Goal: Task Accomplishment & Management: Complete application form

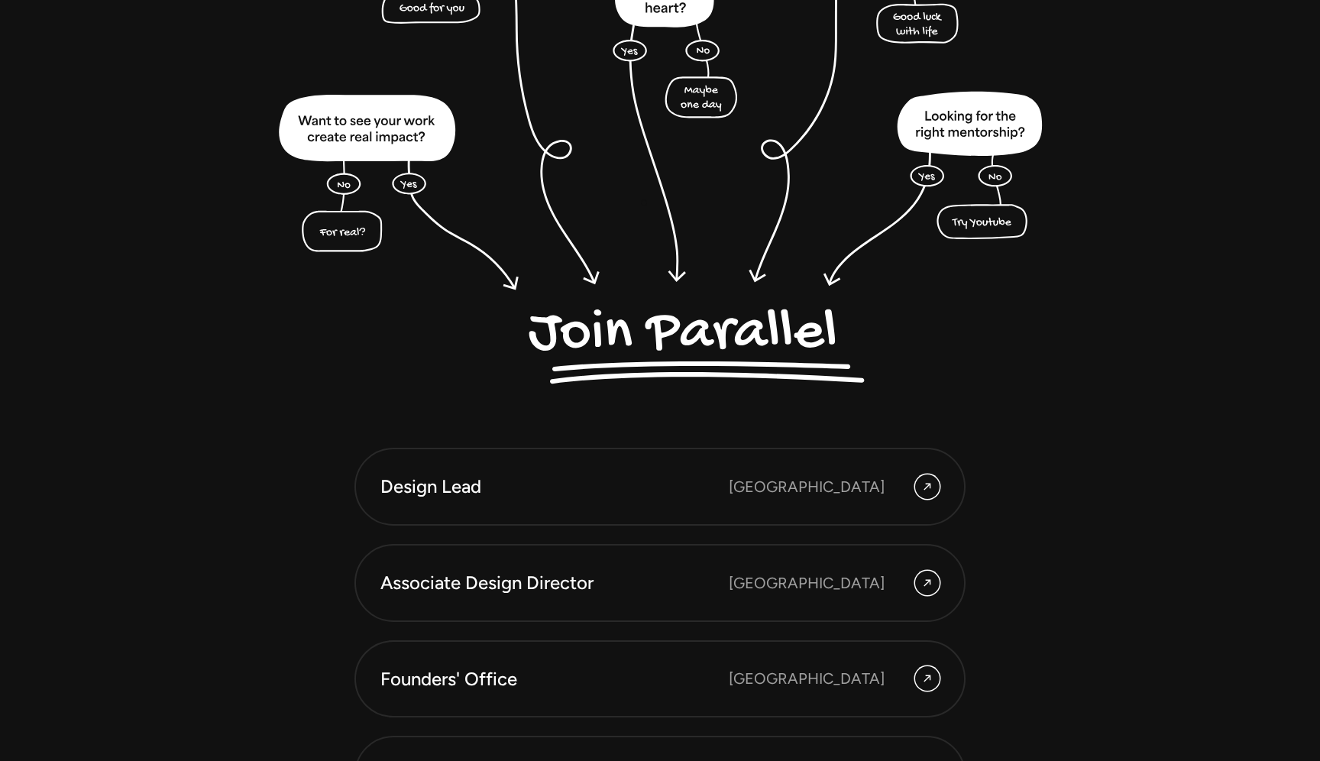
scroll to position [4237, 0]
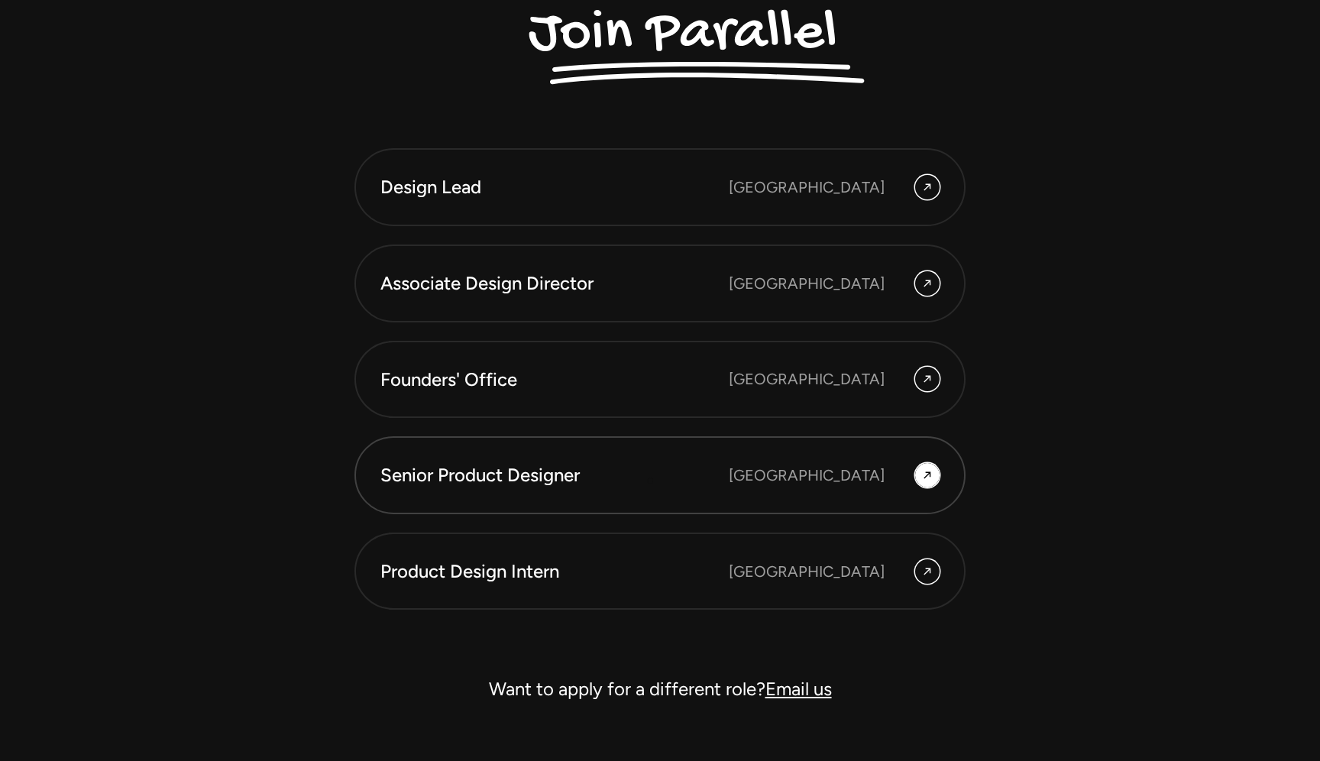
click at [651, 477] on div "Senior Product Designer" at bounding box center [554, 475] width 348 height 26
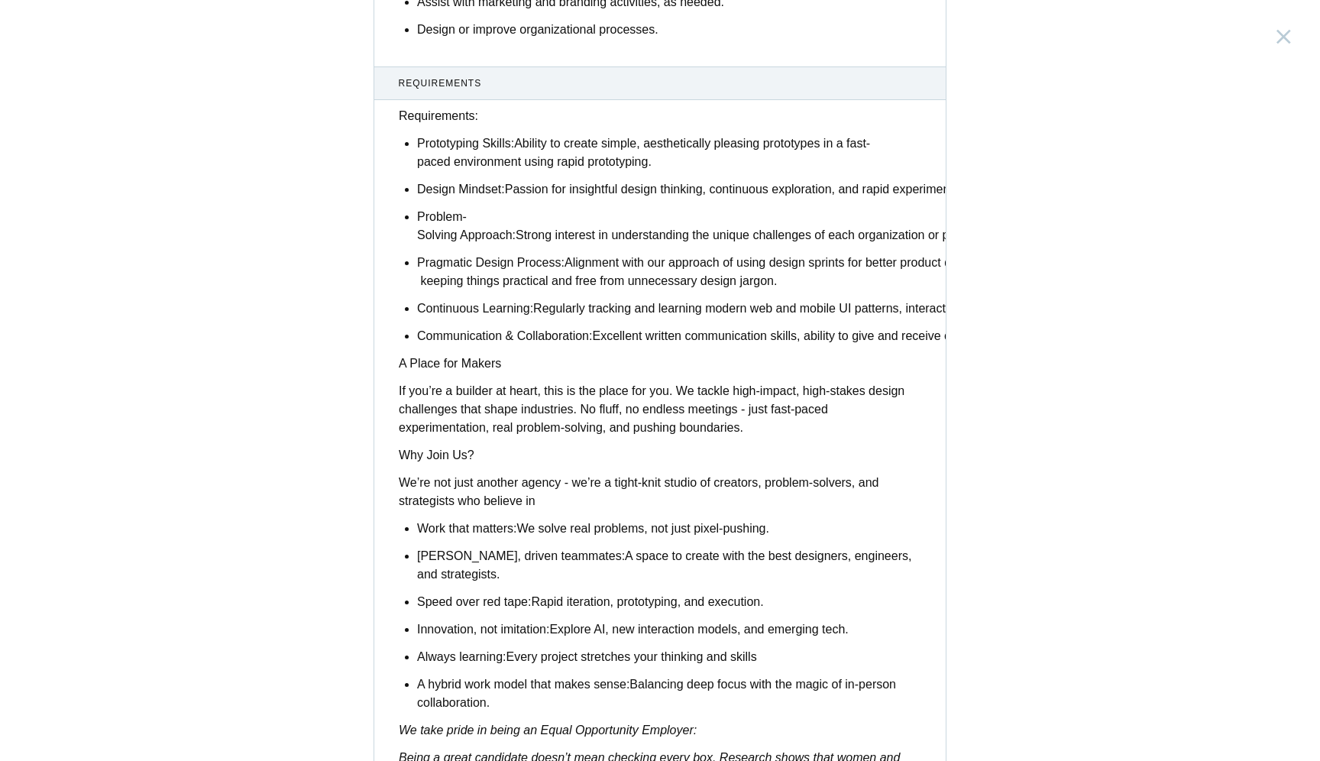
scroll to position [1066, 0]
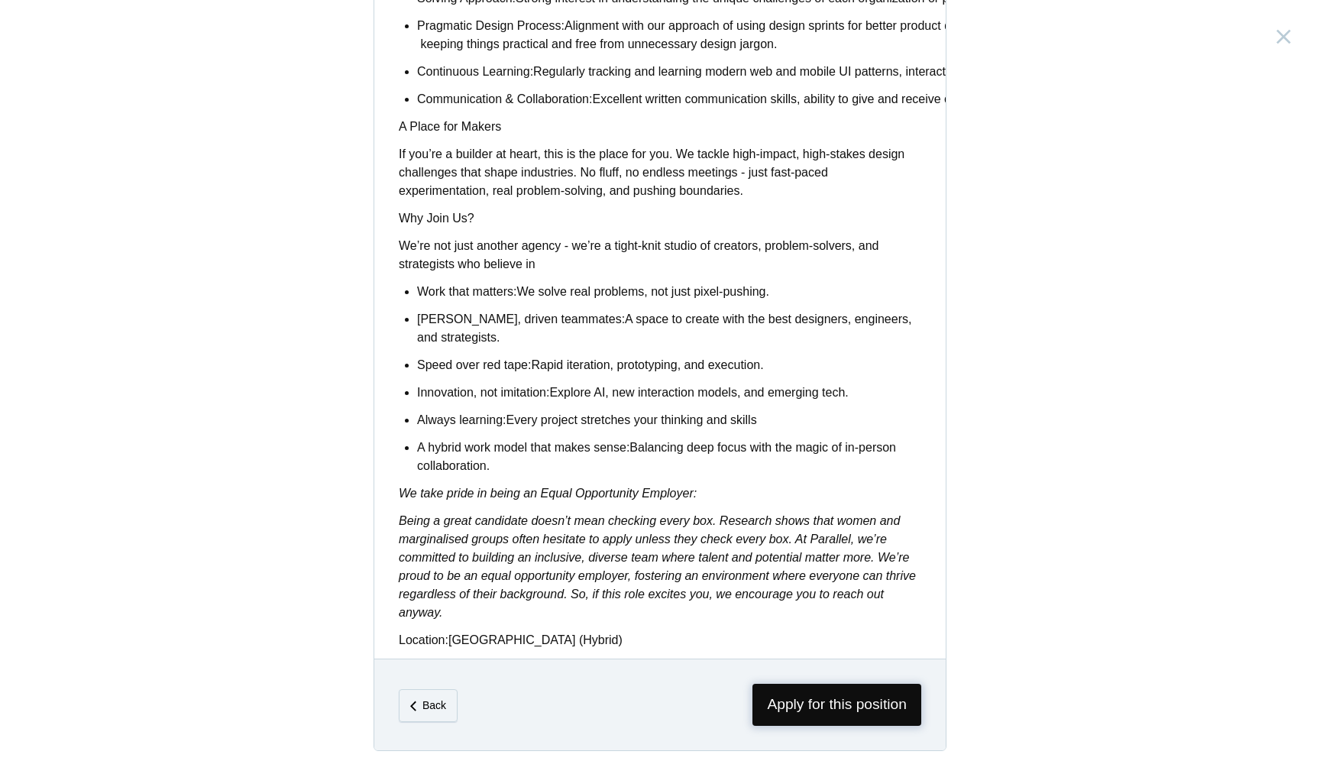
click at [788, 684] on span "Apply for this position" at bounding box center [836, 705] width 169 height 42
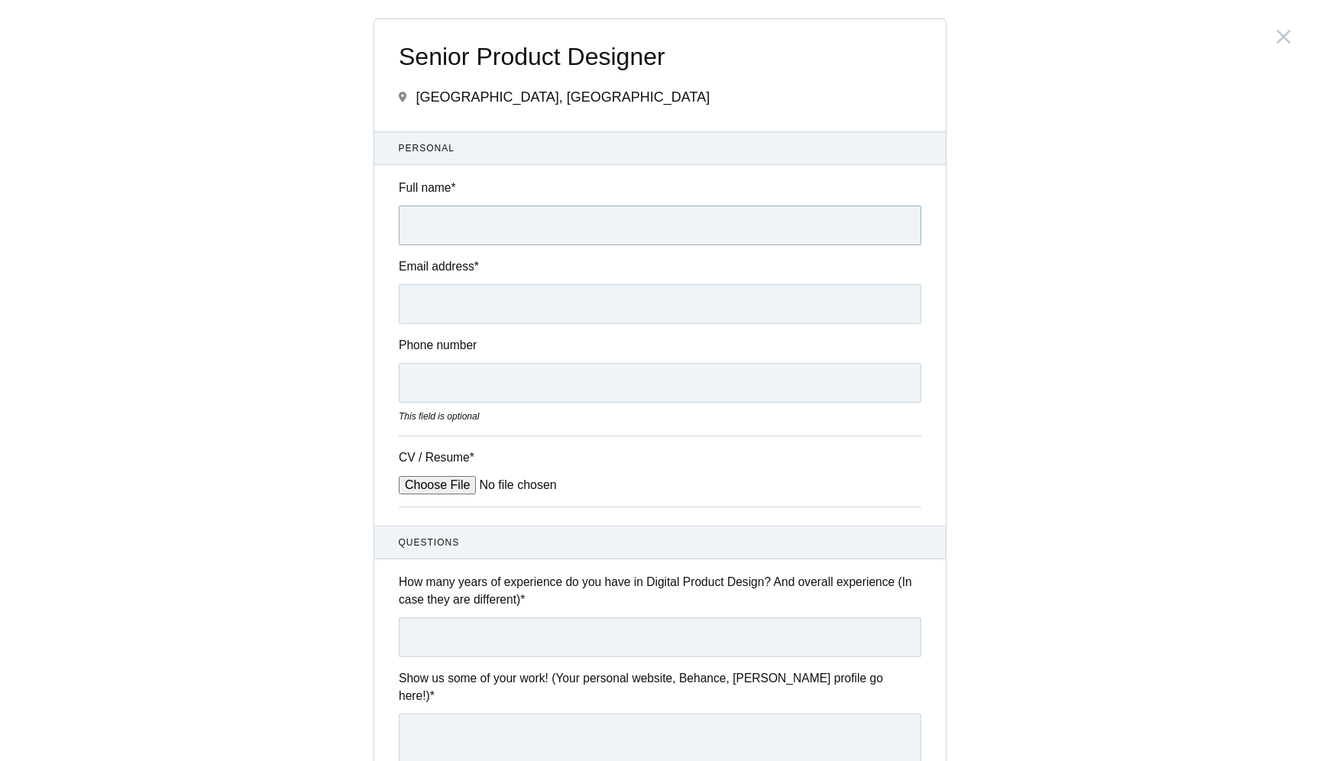
click at [523, 221] on input "Full name *" at bounding box center [660, 225] width 523 height 40
type input "Prince [PERSON_NAME]"
click at [490, 299] on input "Email address *" at bounding box center [660, 304] width 523 height 40
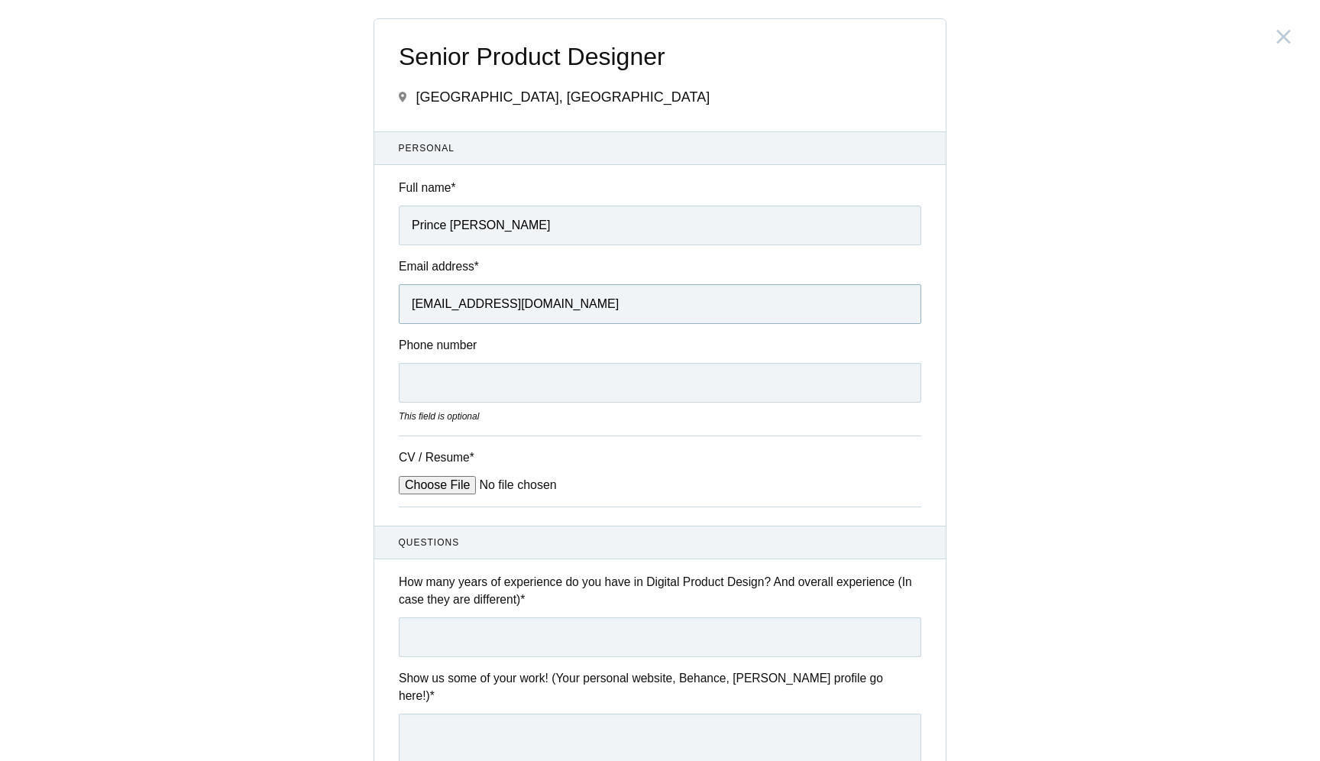
type input "[EMAIL_ADDRESS][DOMAIN_NAME]"
click at [511, 382] on input "Phone number" at bounding box center [660, 383] width 523 height 40
type input "7004908335"
click at [451, 479] on input "CV / Resume *" at bounding box center [514, 485] width 231 height 18
type input "C:\fakepath\Resume_Prince Kumar_2025.pdf"
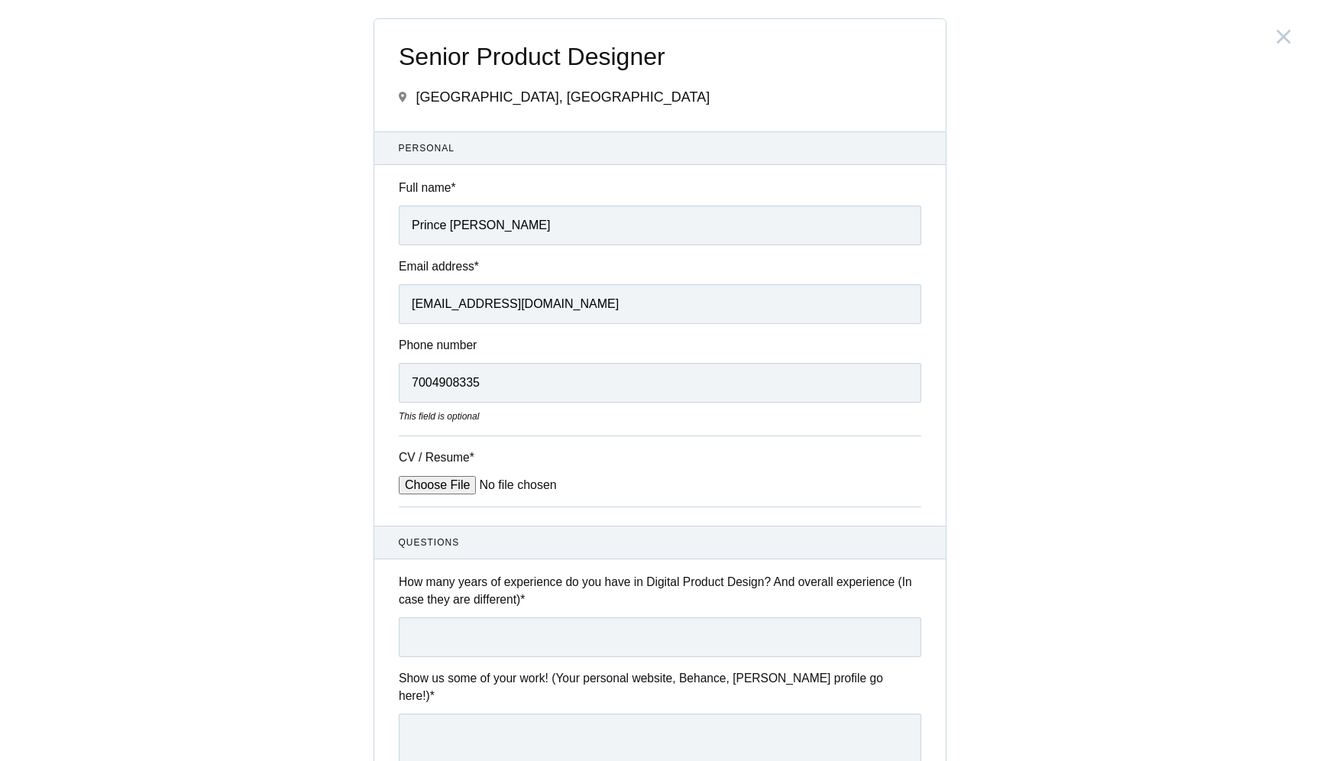
scroll to position [156, 0]
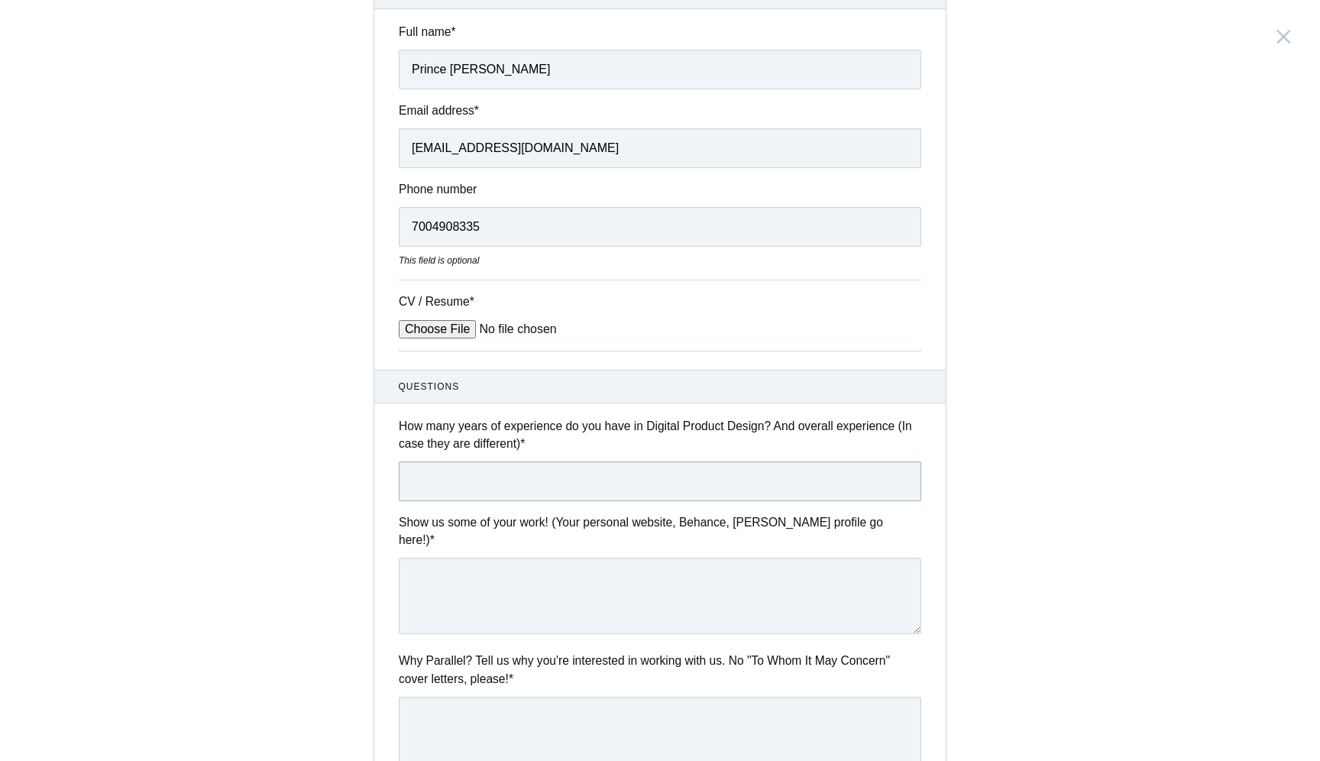
click at [565, 489] on input "text" at bounding box center [660, 481] width 523 height 40
type input "5.5"
click at [582, 566] on textarea at bounding box center [660, 596] width 523 height 76
paste textarea "[URL][DOMAIN_NAME]"
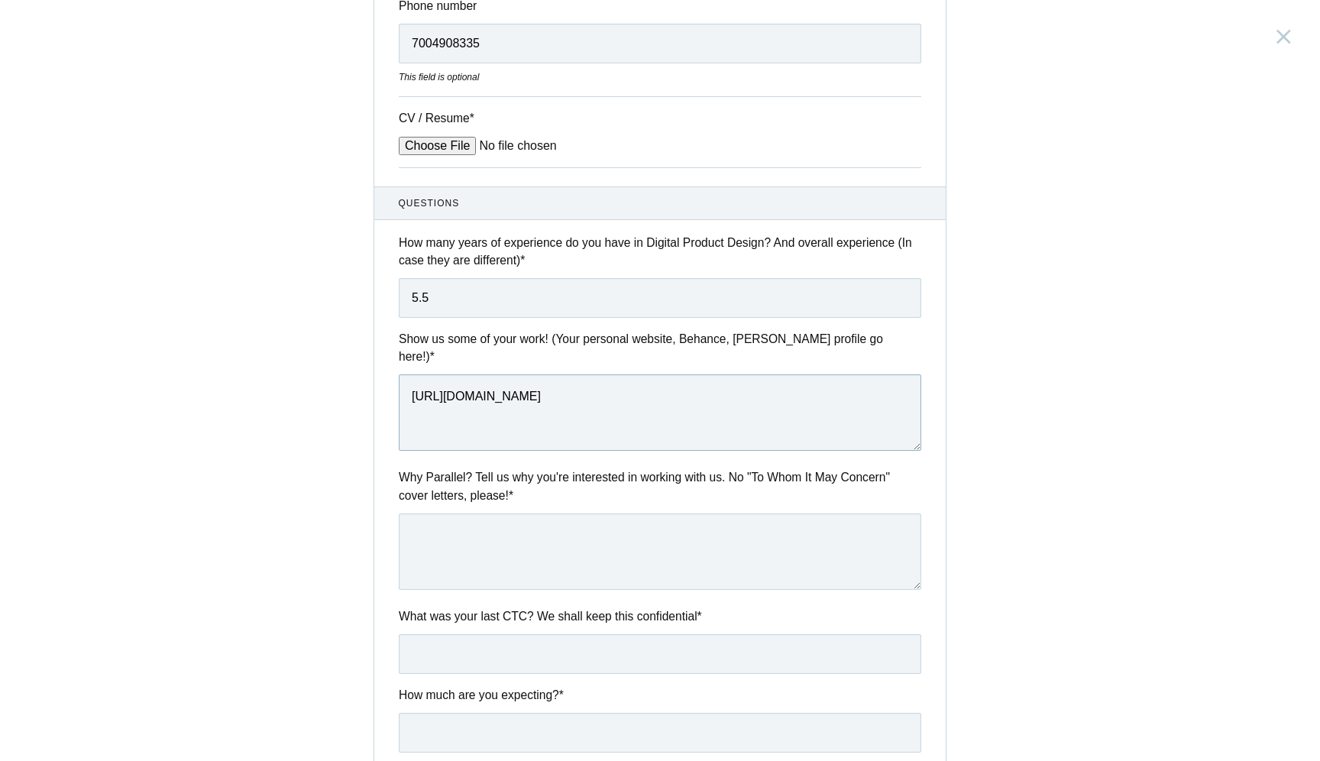
scroll to position [355, 0]
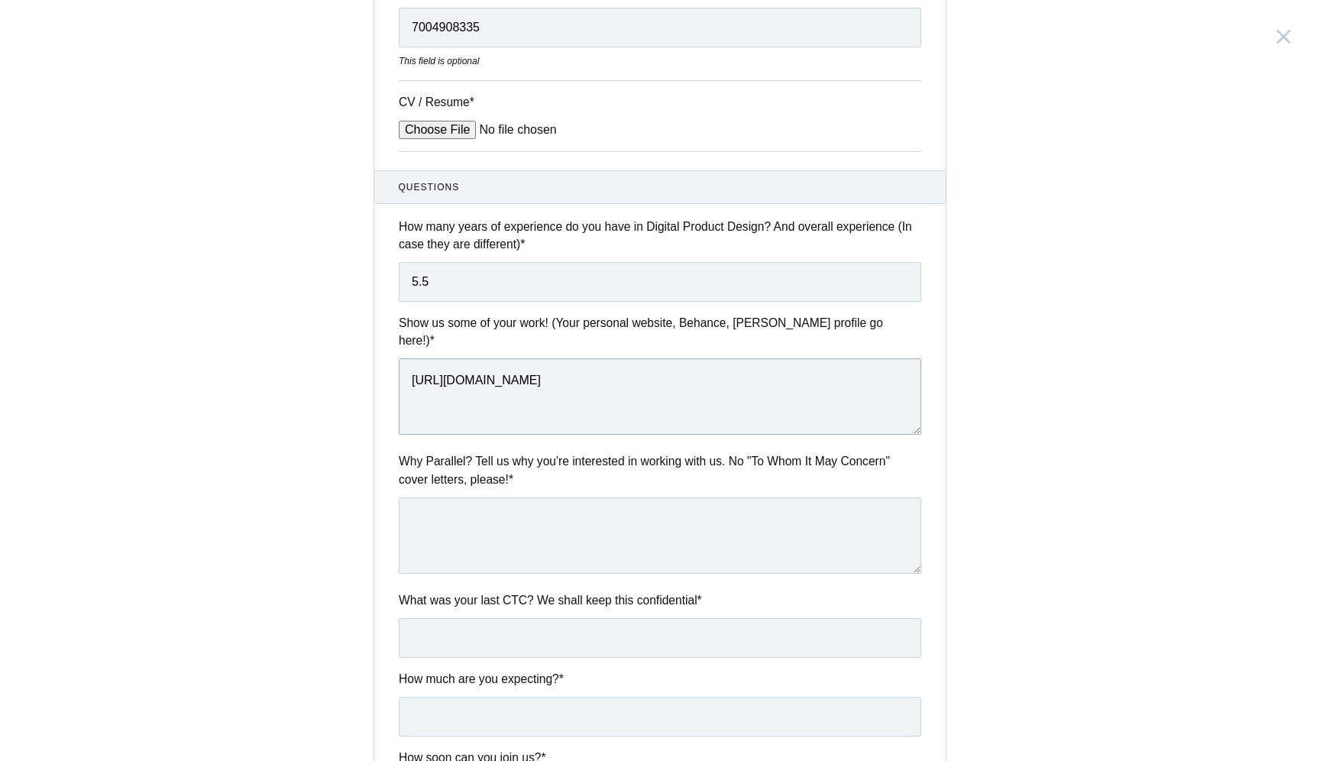
type textarea "[URL][DOMAIN_NAME]"
click at [532, 509] on textarea at bounding box center [660, 535] width 523 height 76
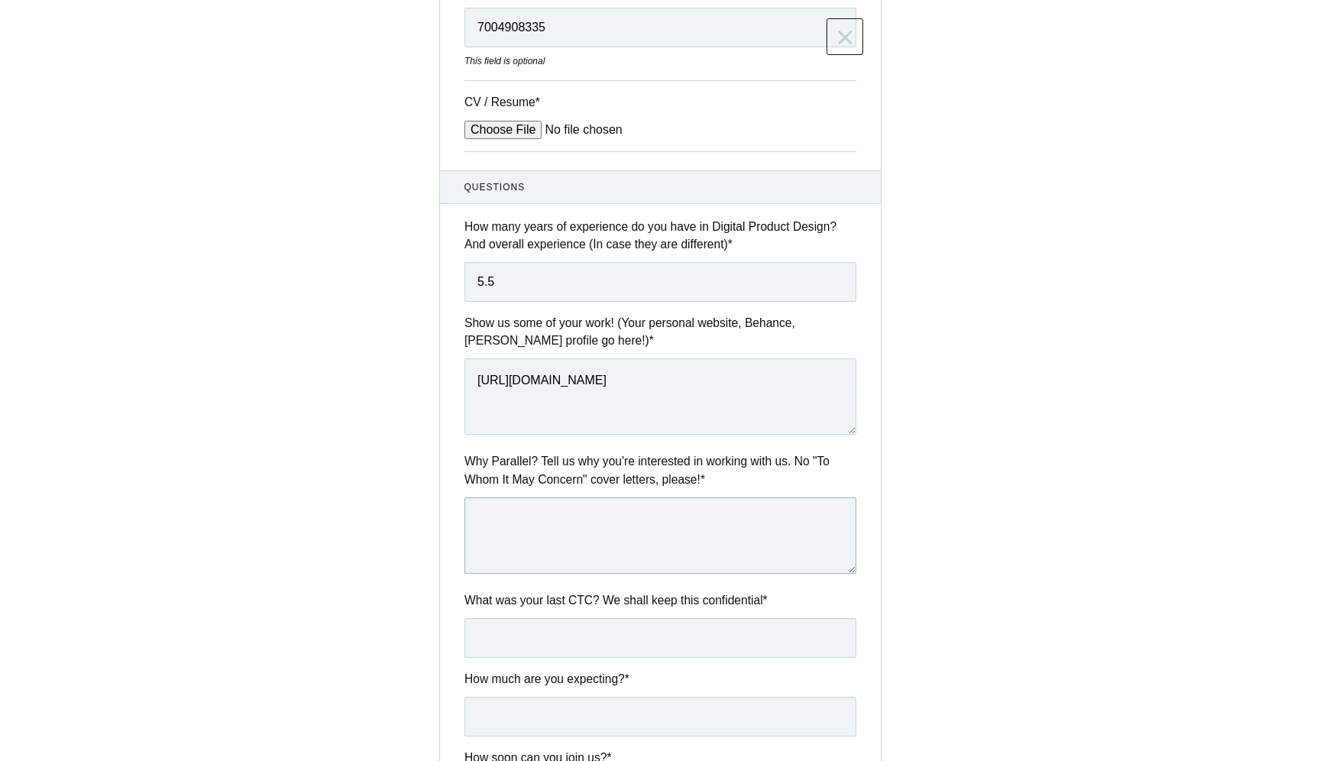
scroll to position [3814, 0]
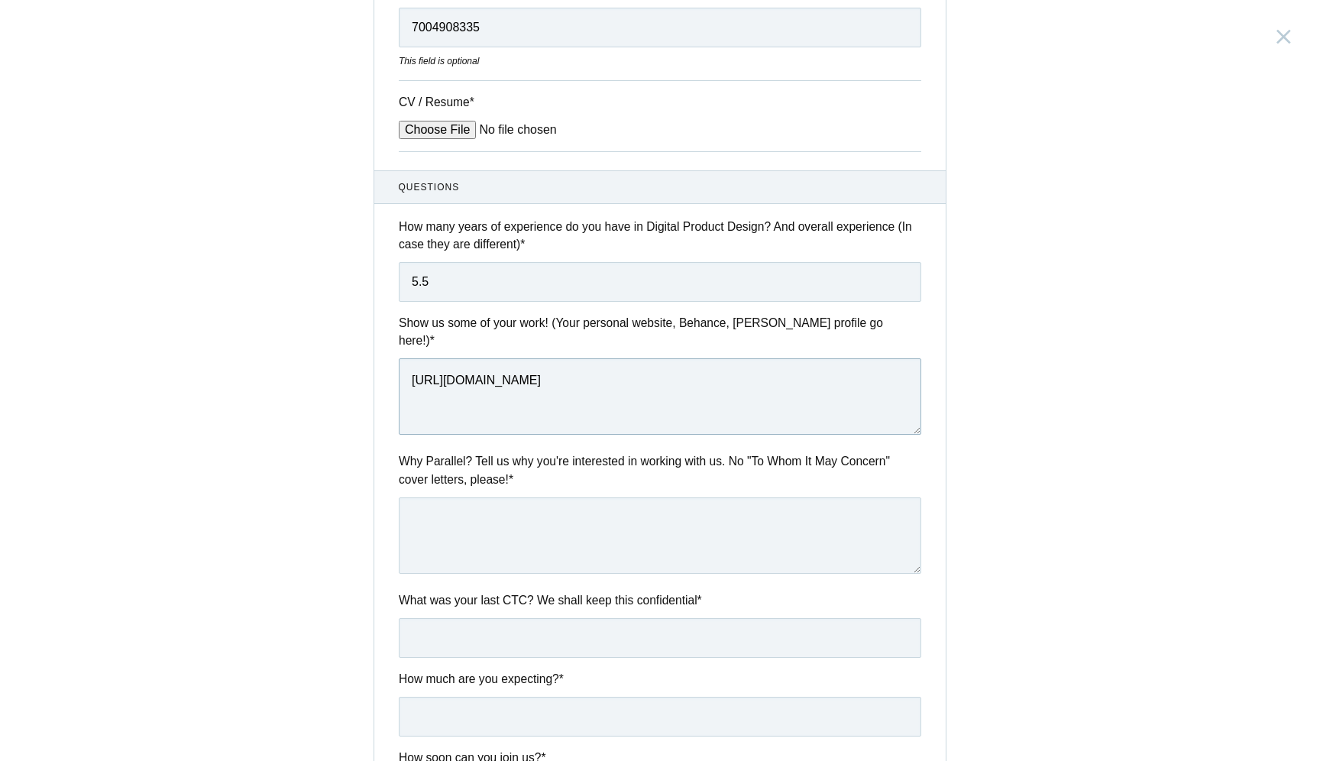
click at [486, 400] on textarea "[URL][DOMAIN_NAME]" at bounding box center [660, 396] width 523 height 76
click at [482, 481] on div "Why Parallel? Tell us why you're interested in working with us. No "To Whom It …" at bounding box center [659, 515] width 571 height 126
click at [482, 497] on textarea at bounding box center [660, 535] width 523 height 76
paste textarea "I’ve always believed good design starts with good conversations, so here’s mine…"
paste textarea "My resume captures my journey so far — this is where I want to share what drive…"
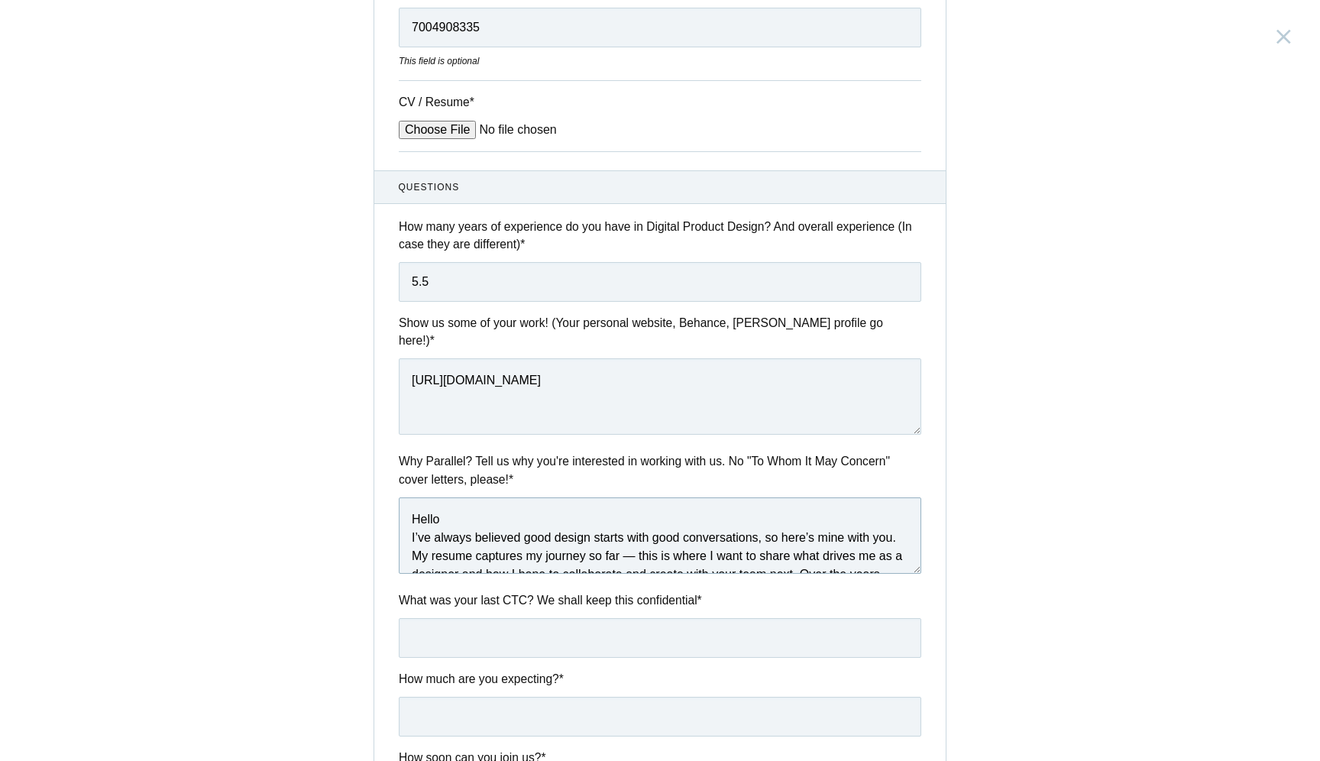
scroll to position [63, 0]
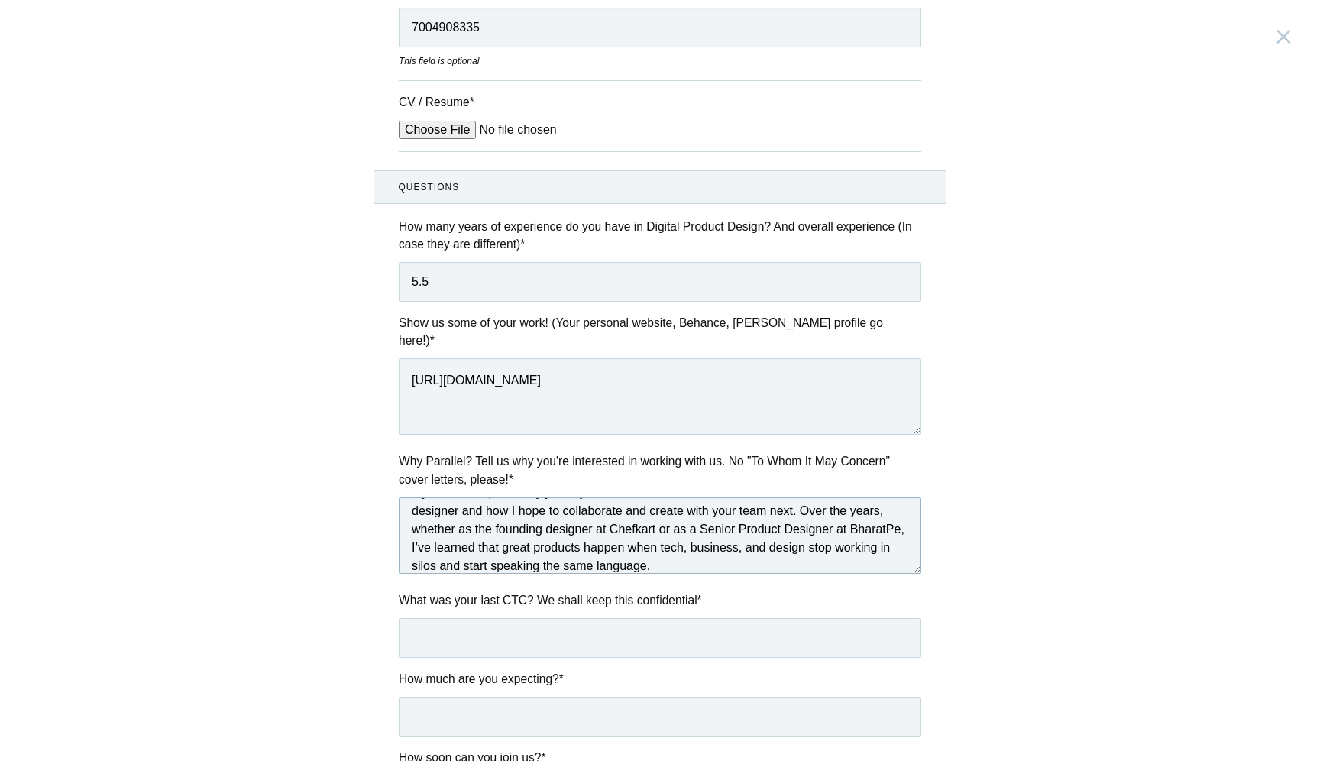
paste textarea "For me, design has never been just about pushing pixels. It’s about understandi…"
paste textarea "I know I can’t be right all the time, and that’s exactly why I value collaborat…"
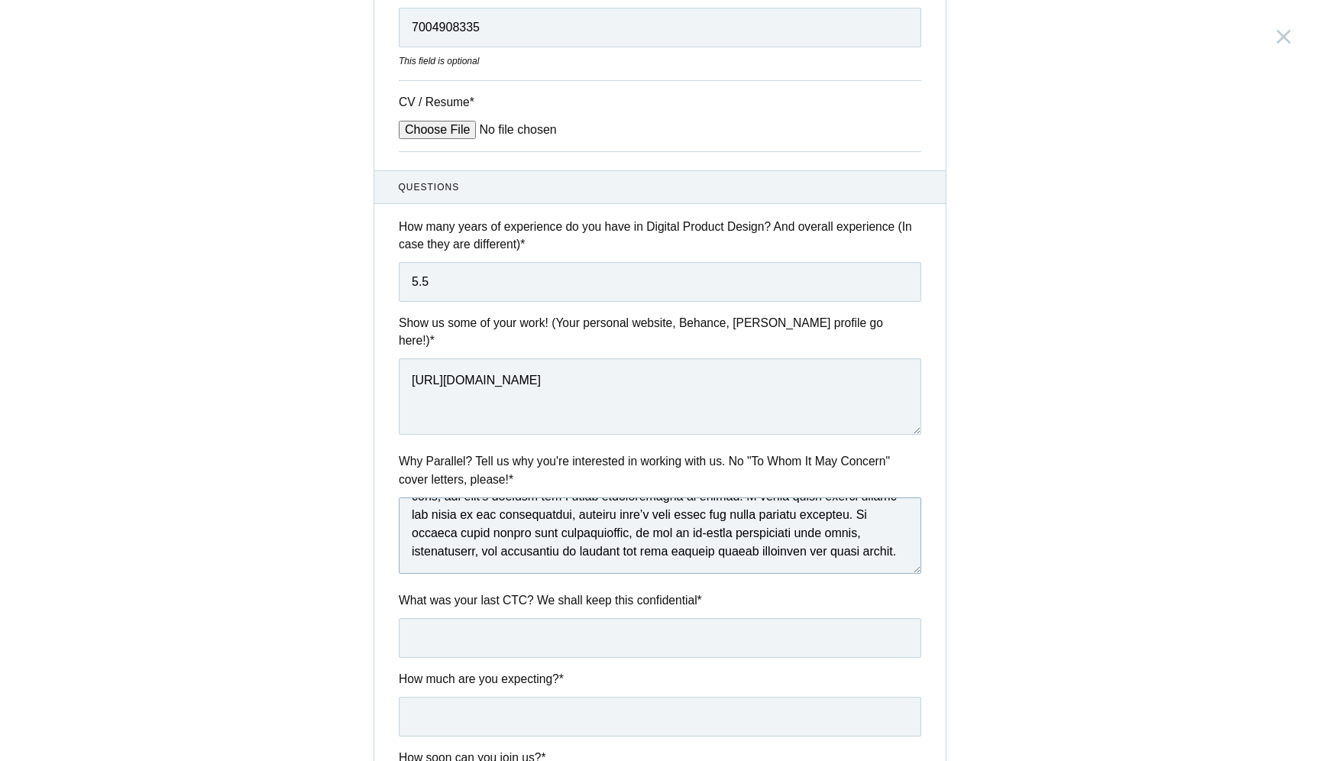
paste textarea "I like structure, but I also enjoy setting it up from scratch — finding pattern…"
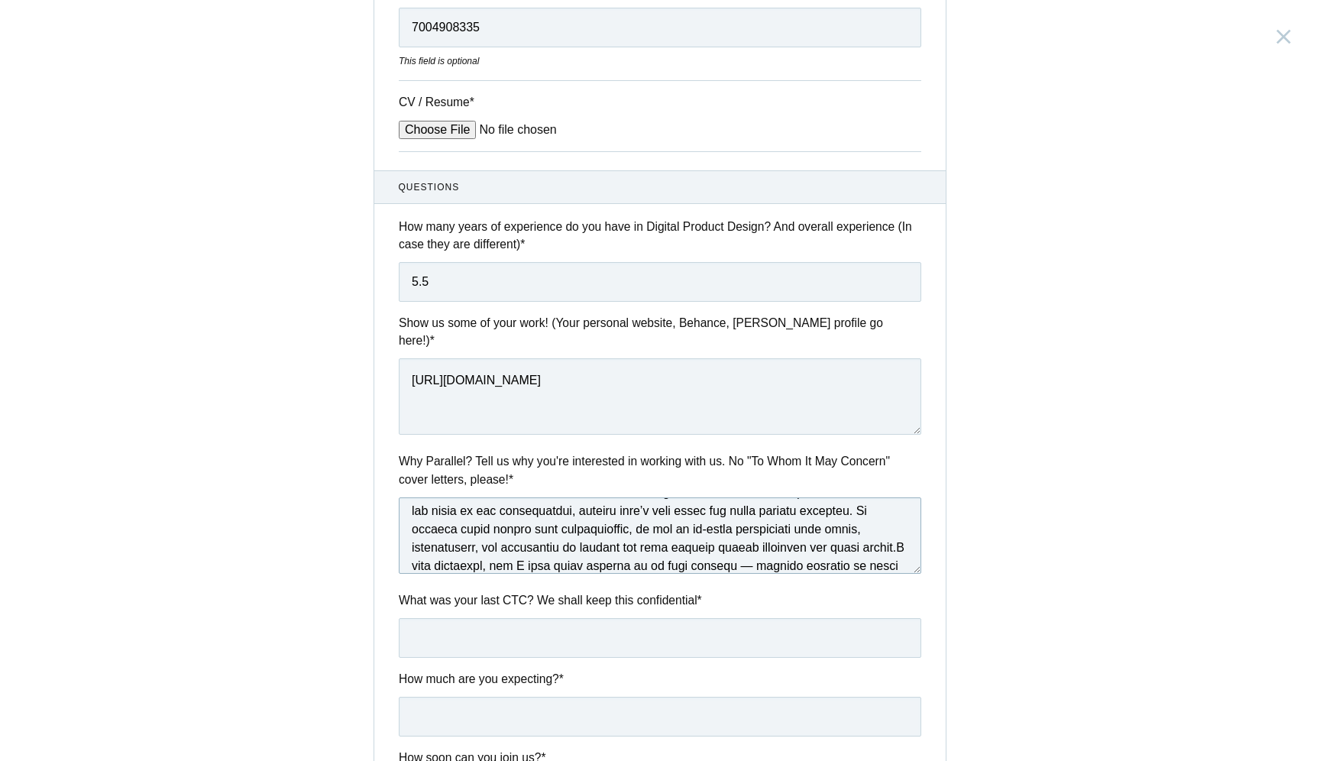
scroll to position [283, 0]
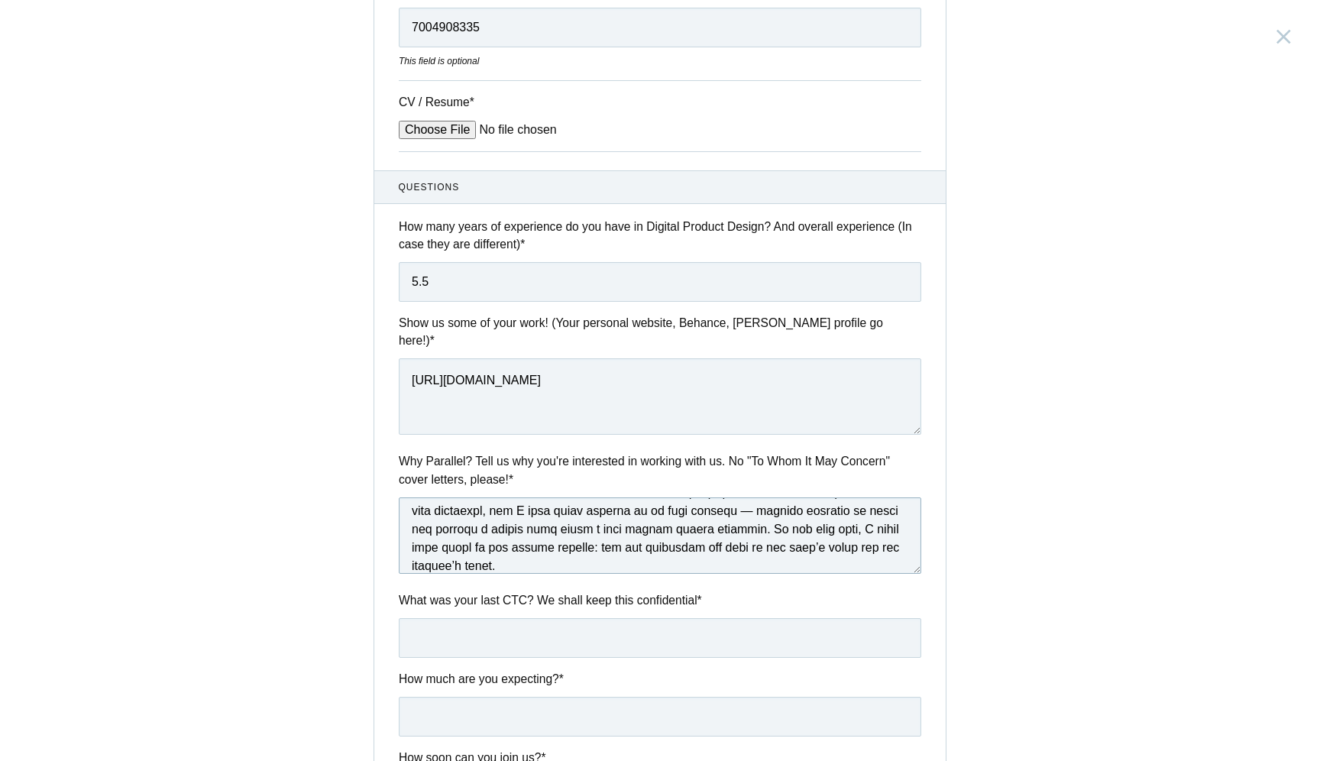
paste textarea "If you’re looking for someone who brings both clarity and design thinking, some…"
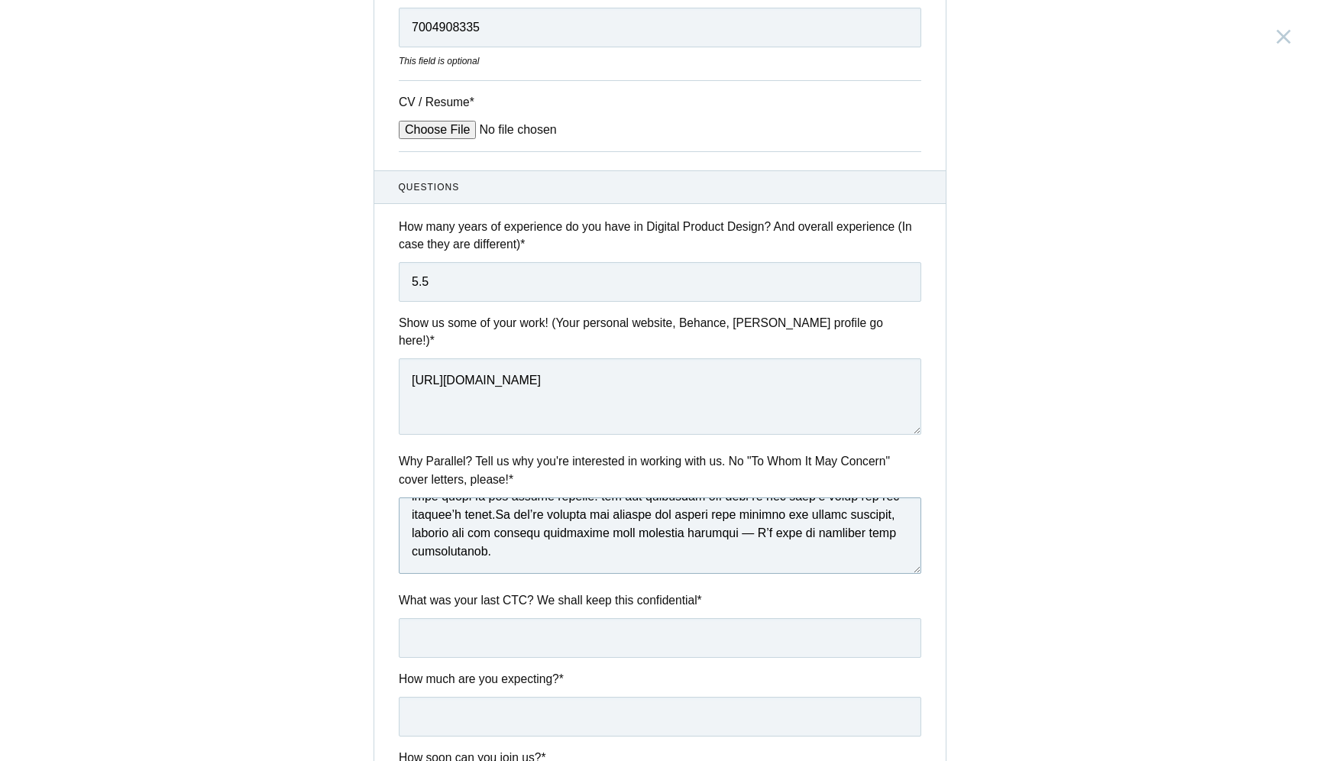
click at [425, 535] on textarea at bounding box center [660, 535] width 523 height 76
type textarea "Lorem I’do sitame consecte adip elitse doeius temp inci utlaboreetdol, ma aliq’…"
click at [509, 620] on input "text" at bounding box center [660, 638] width 523 height 40
type input "35 LPA"
click at [525, 697] on input "text" at bounding box center [660, 717] width 523 height 40
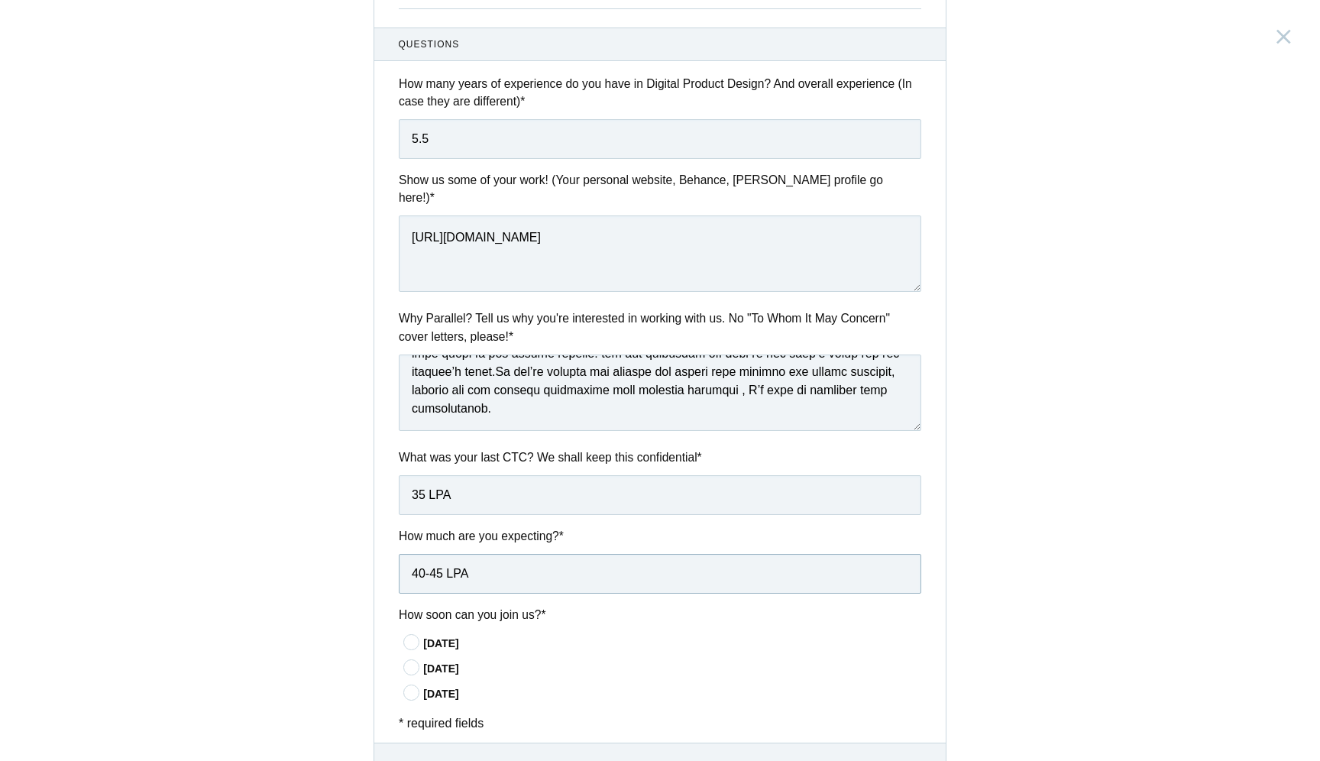
scroll to position [521, 0]
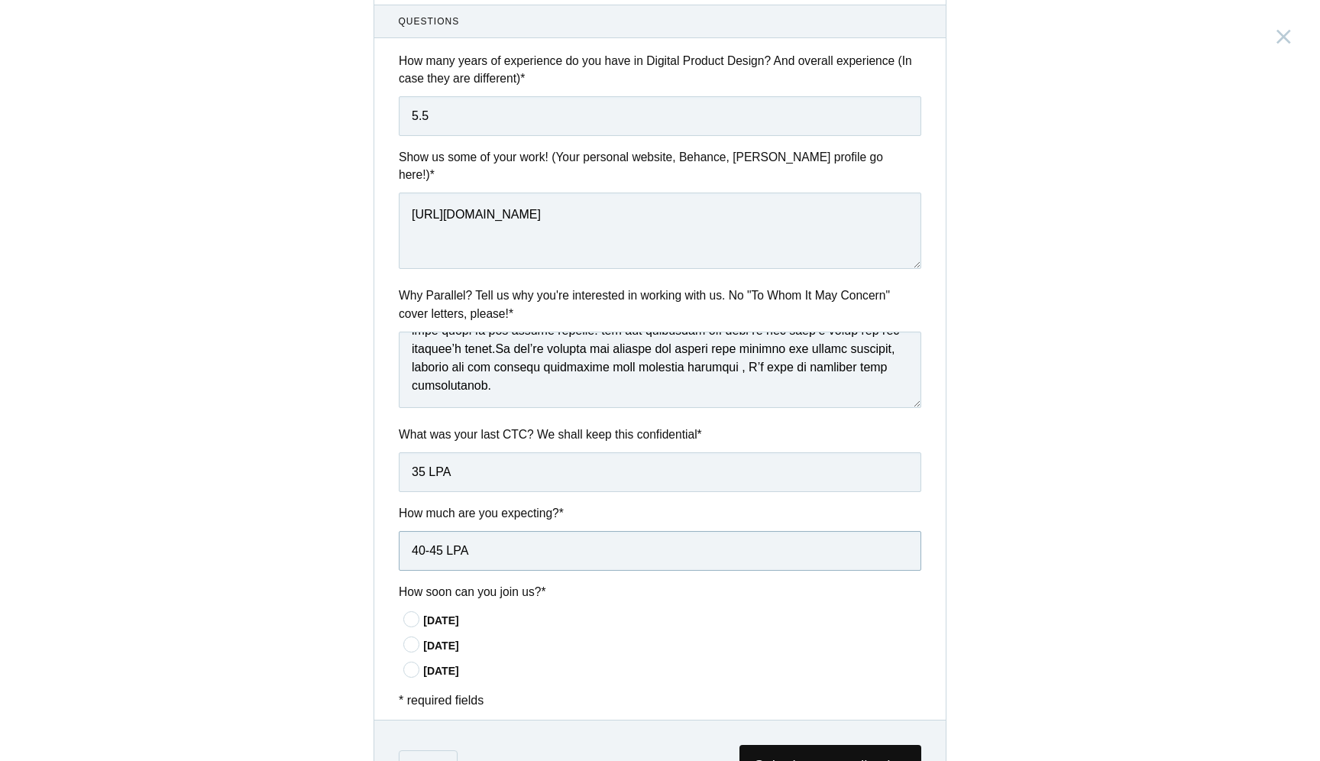
type input "40-45 LPA"
click at [405, 639] on icon at bounding box center [412, 644] width 28 height 10
click at [0, 0] on input"] "[DATE]" at bounding box center [0, 0] width 0 height 0
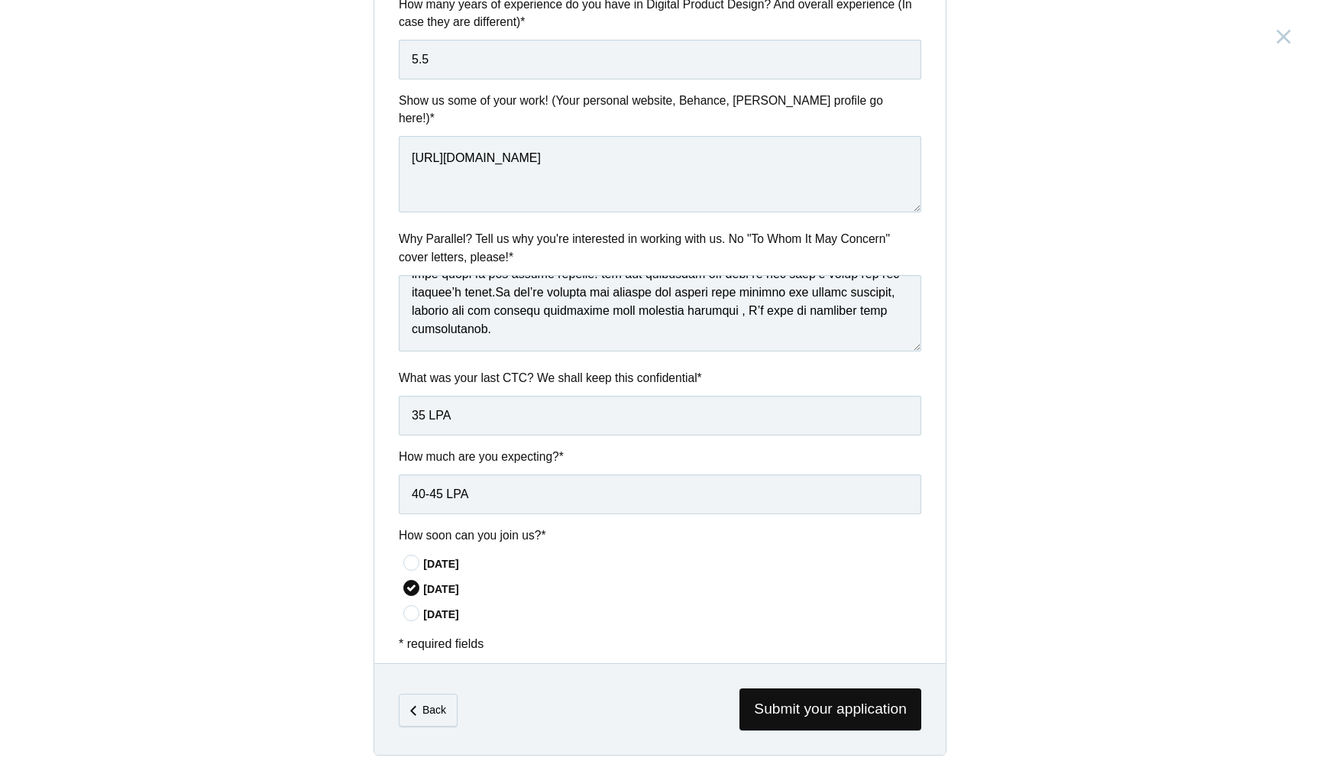
click at [406, 608] on icon at bounding box center [412, 613] width 28 height 10
click at [0, 0] on input"] "[DATE]" at bounding box center [0, 0] width 0 height 0
click at [783, 699] on span "Submit your application" at bounding box center [830, 709] width 182 height 42
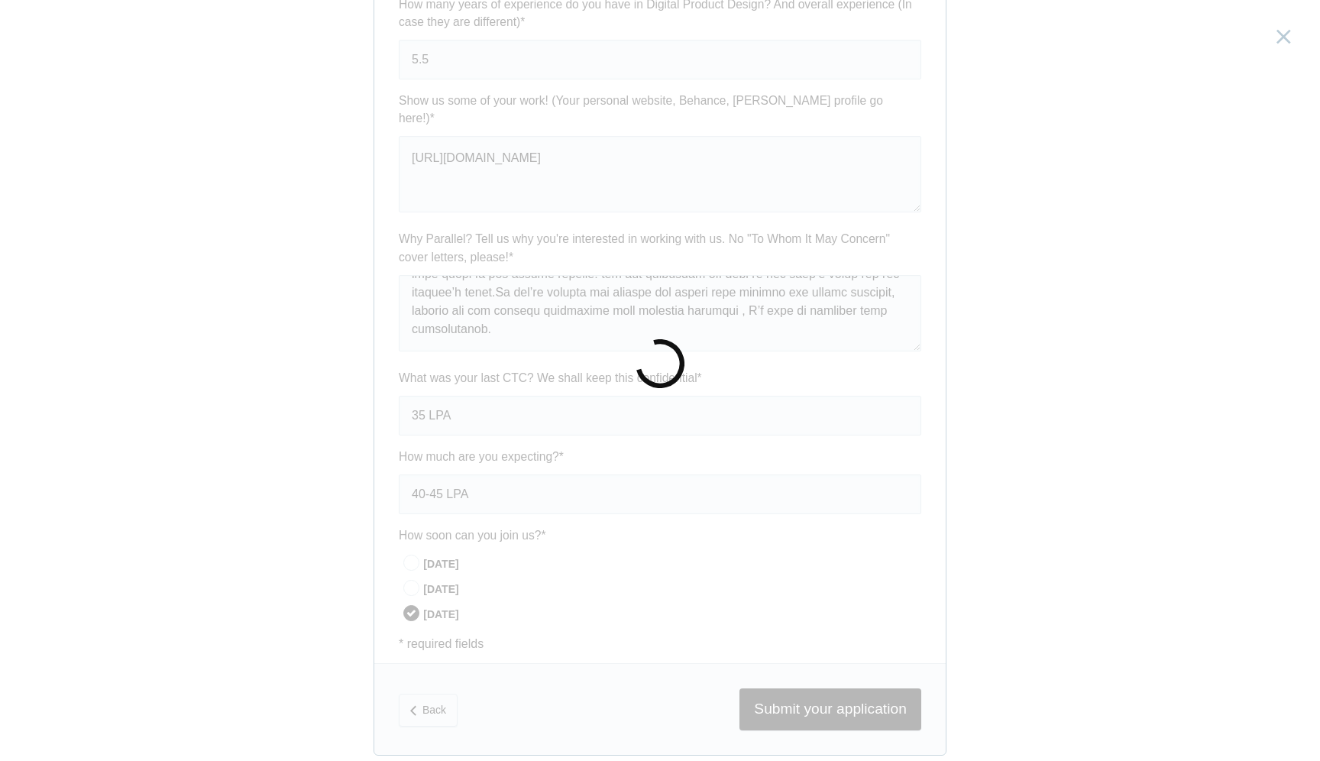
scroll to position [0, 0]
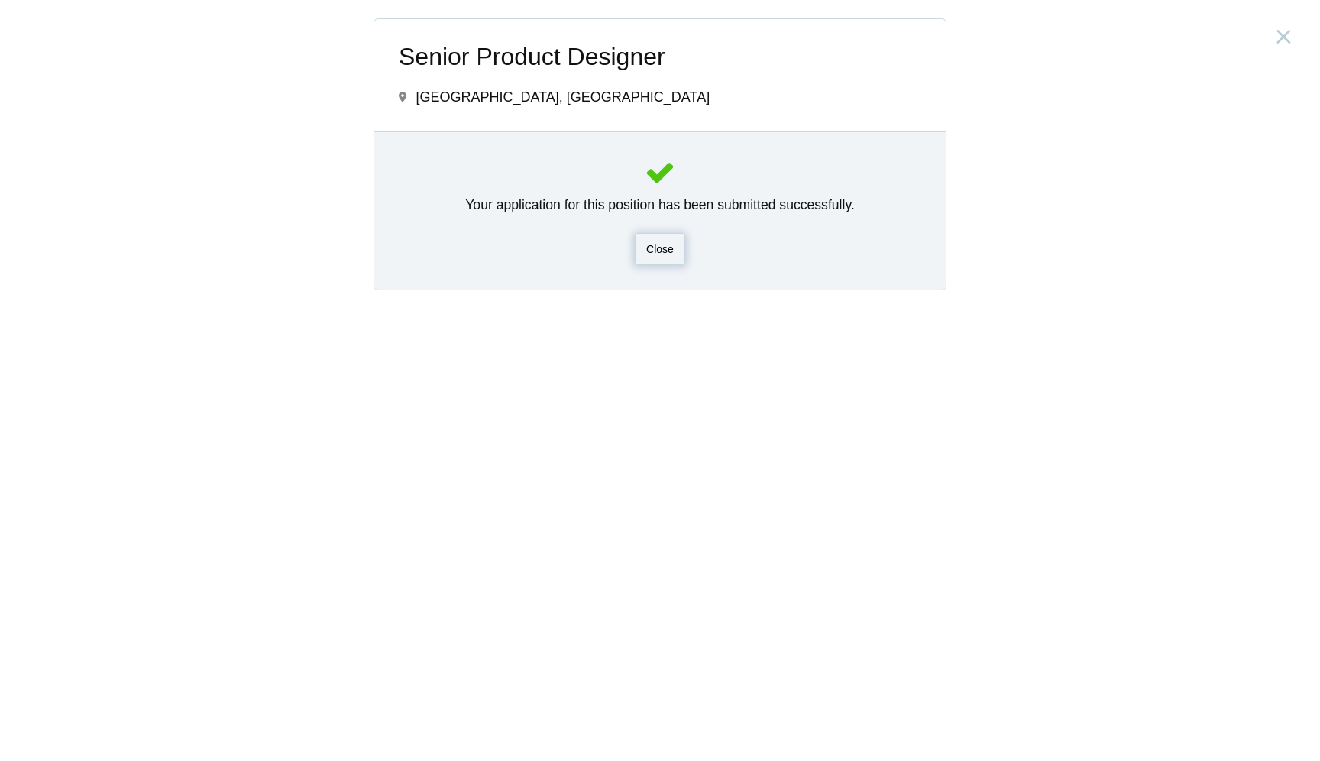
click at [649, 252] on span "Close" at bounding box center [660, 249] width 28 height 12
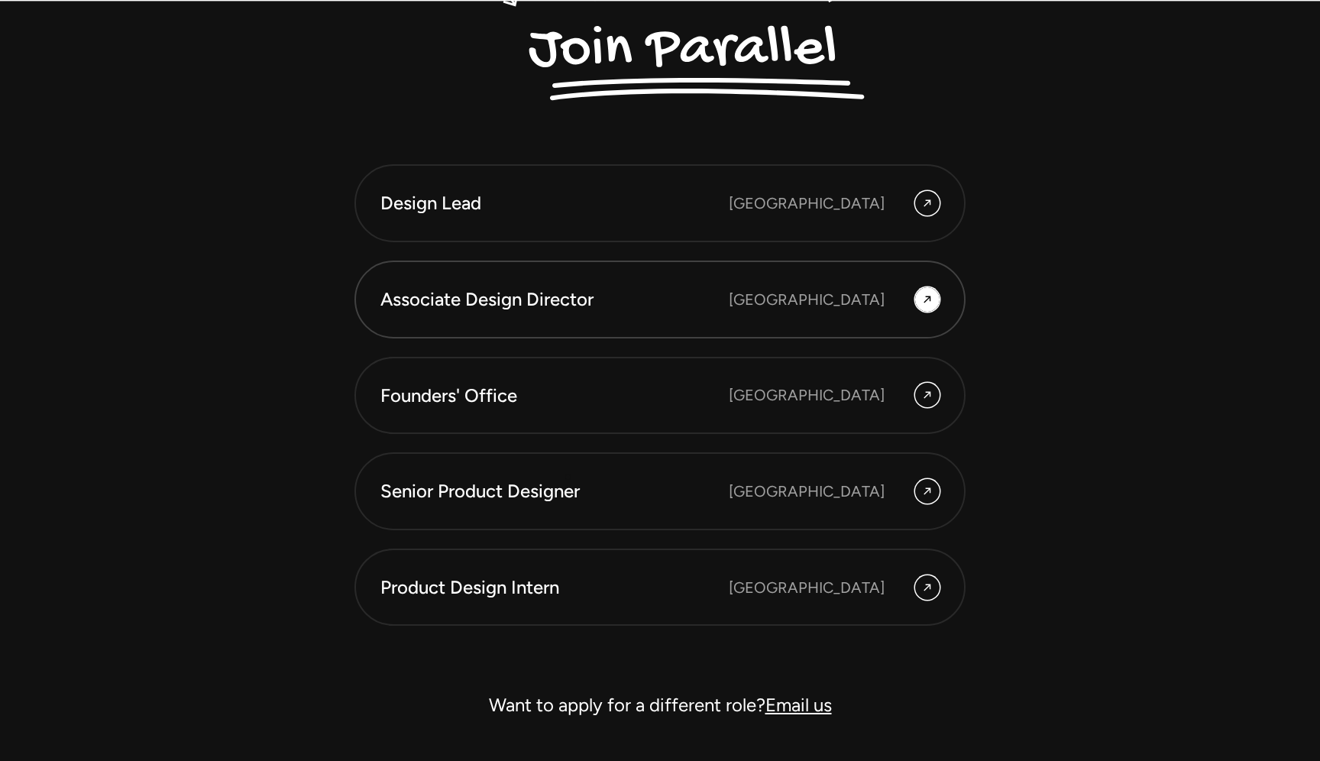
scroll to position [4259, 0]
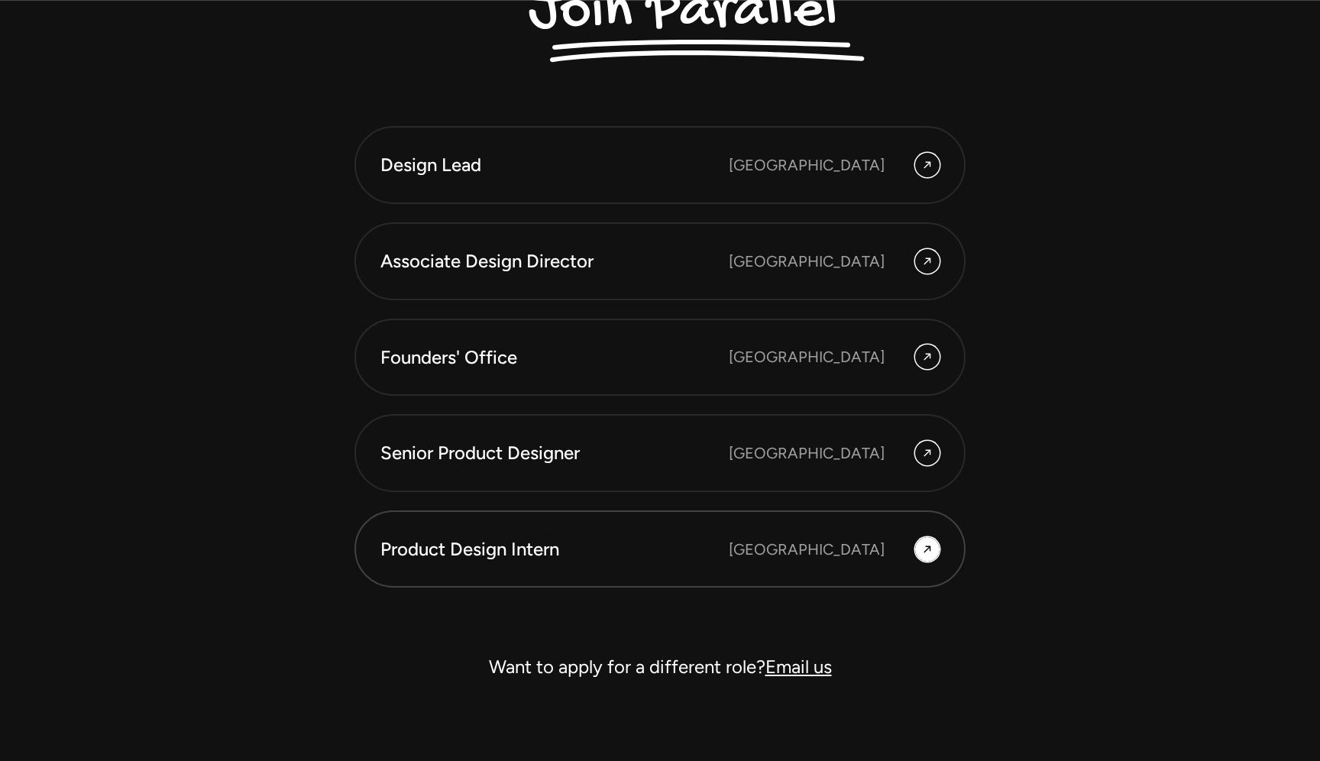
click at [545, 541] on div "Product Design Intern" at bounding box center [554, 549] width 348 height 26
